Goal: Check status: Check status

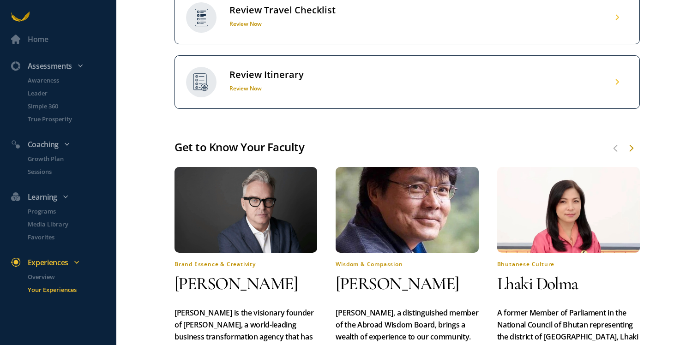
scroll to position [457, 0]
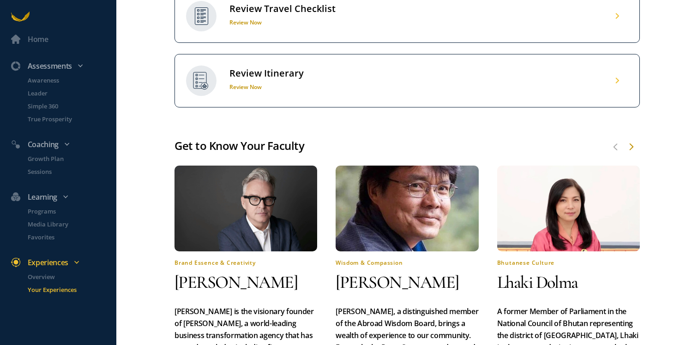
click at [293, 15] on div "Review Travel Checklist" at bounding box center [282, 9] width 106 height 12
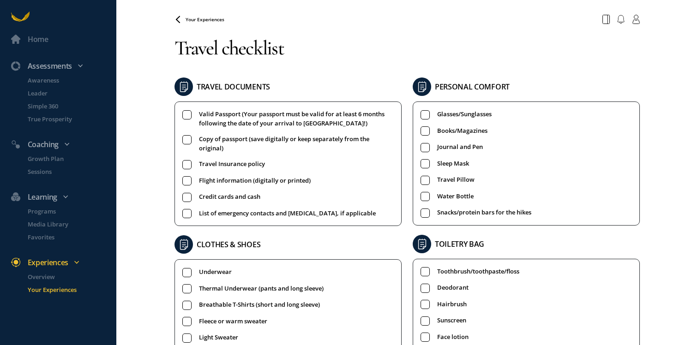
click at [214, 20] on span "Your Experiences" at bounding box center [205, 19] width 39 height 6
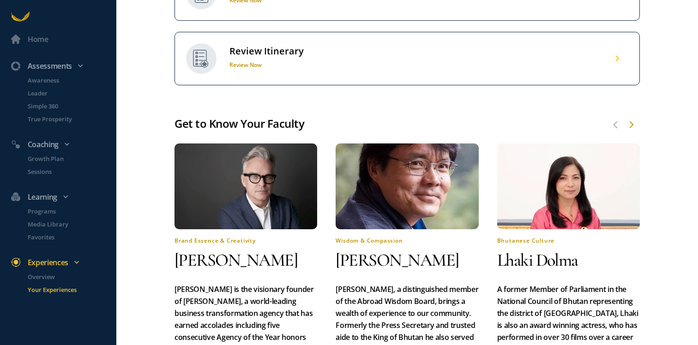
scroll to position [513, 0]
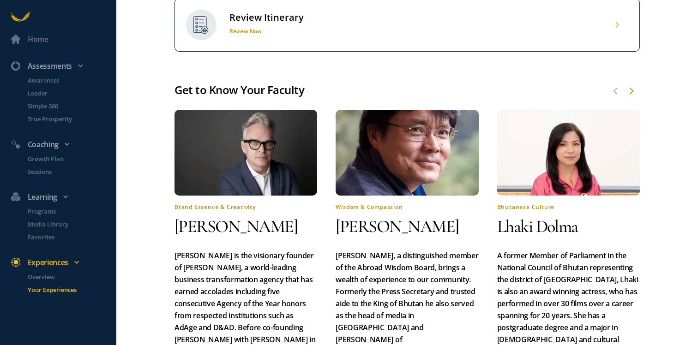
click at [242, 24] on div "Review Itinerary" at bounding box center [266, 18] width 74 height 12
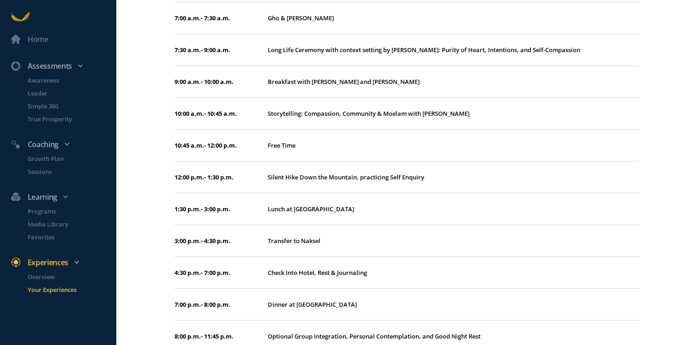
scroll to position [2140, 0]
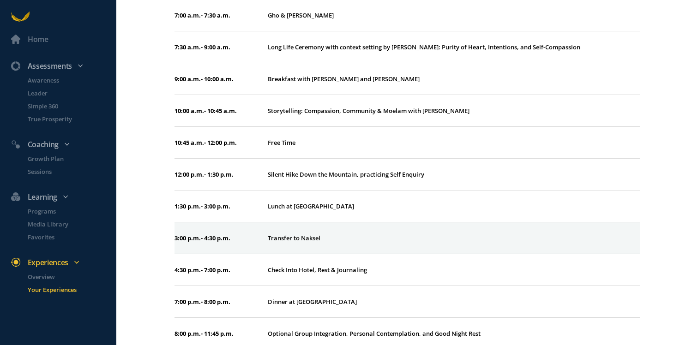
click at [313, 234] on div "Transfer to Naksel" at bounding box center [454, 238] width 372 height 9
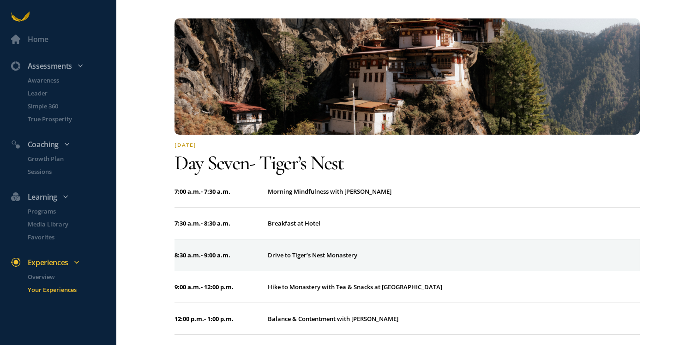
scroll to position [3004, 0]
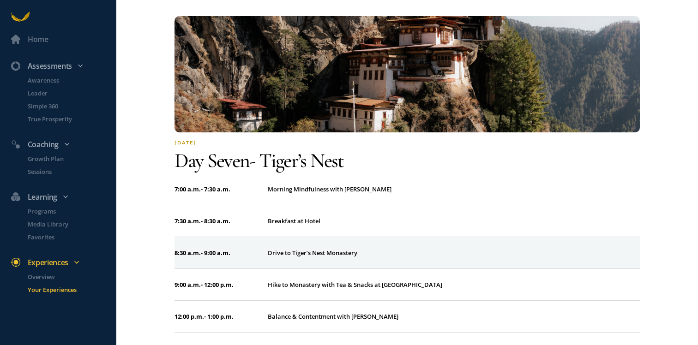
click at [432, 248] on div "Drive to Tiger’s Nest Monastery" at bounding box center [454, 252] width 372 height 9
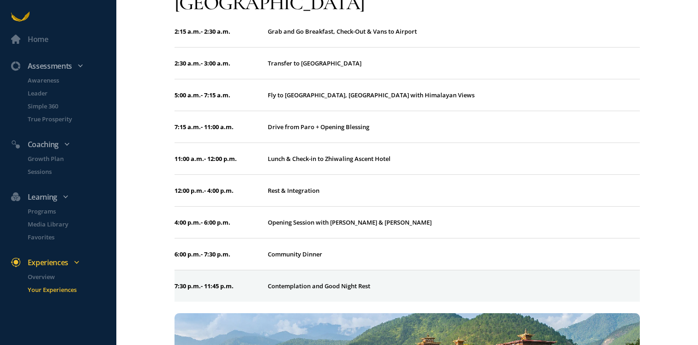
scroll to position [502, 0]
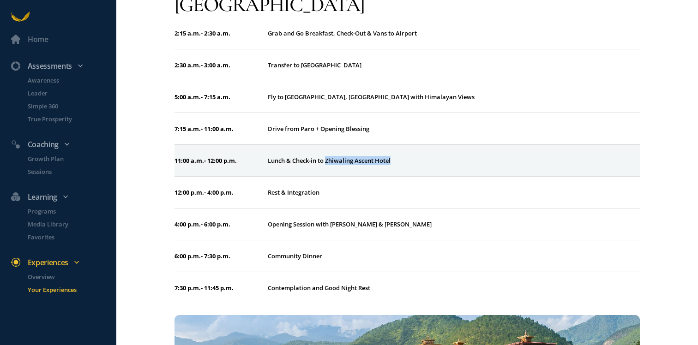
drag, startPoint x: 397, startPoint y: 132, endPoint x: 327, endPoint y: 136, distance: 70.7
click at [327, 156] on div "Lunch & Check-in to Zhiwaling Ascent Hotel" at bounding box center [454, 160] width 372 height 9
copy div "Zhiwaling Ascent Hotel"
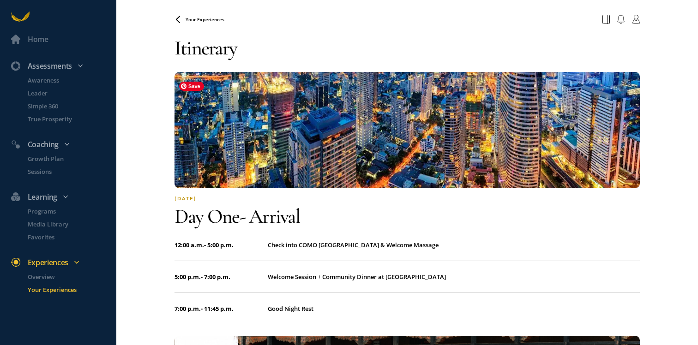
scroll to position [0, 0]
click at [212, 15] on div "Your Experiences" at bounding box center [407, 19] width 476 height 17
click at [177, 17] on icon at bounding box center [177, 19] width 7 height 7
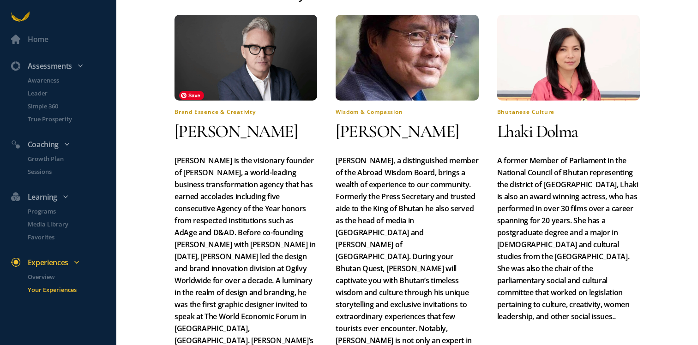
scroll to position [542, 0]
